Goal: Task Accomplishment & Management: Manage account settings

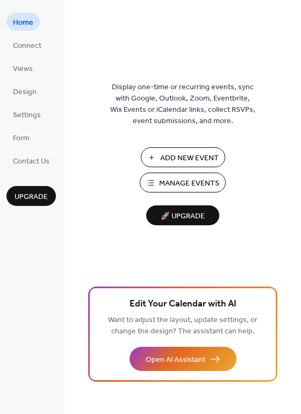
click at [202, 153] on span "Add New Event" at bounding box center [189, 158] width 59 height 11
click at [182, 179] on span "Manage Events" at bounding box center [189, 183] width 60 height 11
click at [26, 45] on span "Connect" at bounding box center [27, 45] width 28 height 11
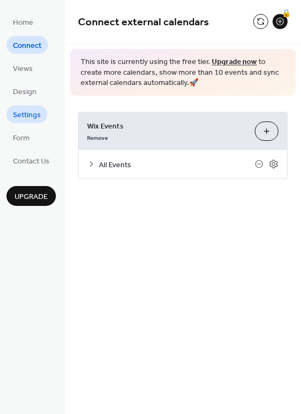
click at [26, 117] on span "Settings" at bounding box center [27, 115] width 28 height 11
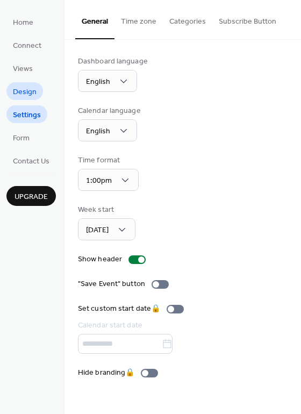
click at [26, 95] on span "Design" at bounding box center [25, 91] width 24 height 11
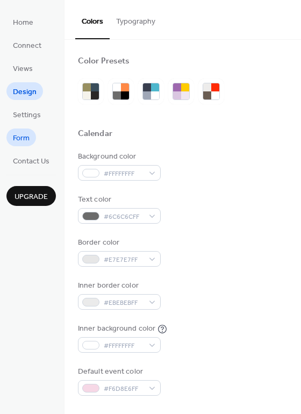
click at [21, 138] on span "Form" at bounding box center [21, 138] width 17 height 11
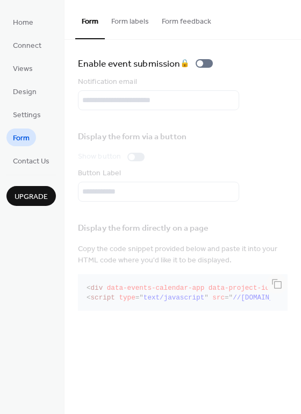
click at [125, 26] on button "Form labels" at bounding box center [130, 19] width 50 height 38
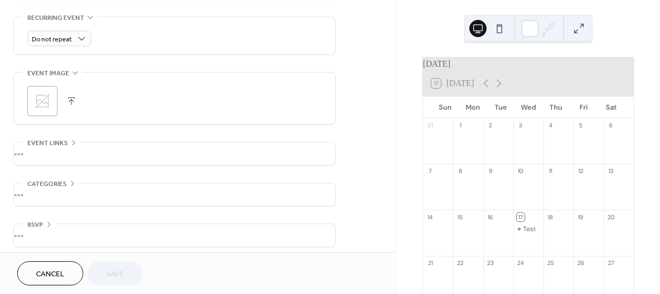
scroll to position [465, 0]
